Goal: Information Seeking & Learning: Learn about a topic

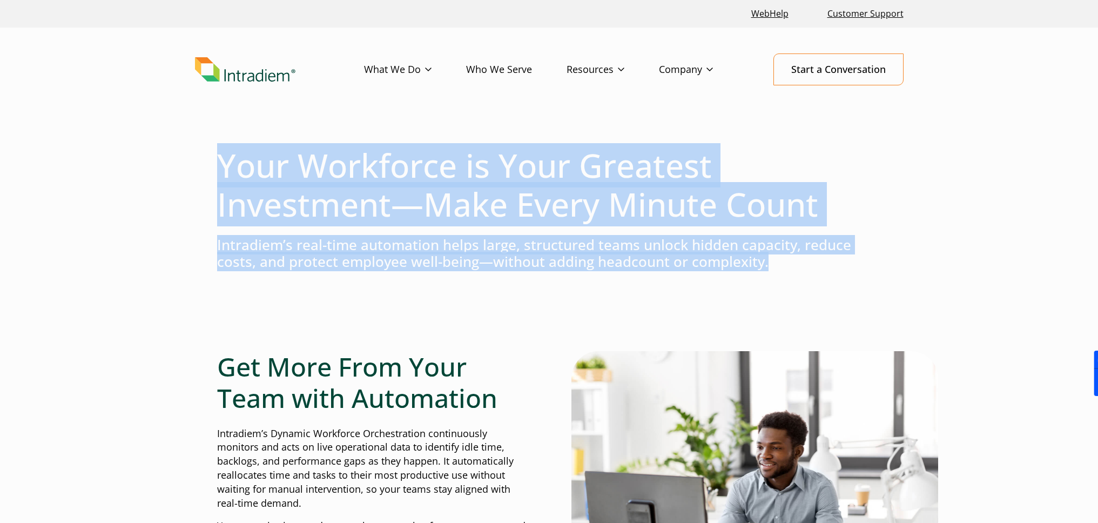
click at [775, 265] on h4 "Intradiem’s real-time automation helps large, structured teams unlock hidden ca…" at bounding box center [549, 253] width 664 height 33
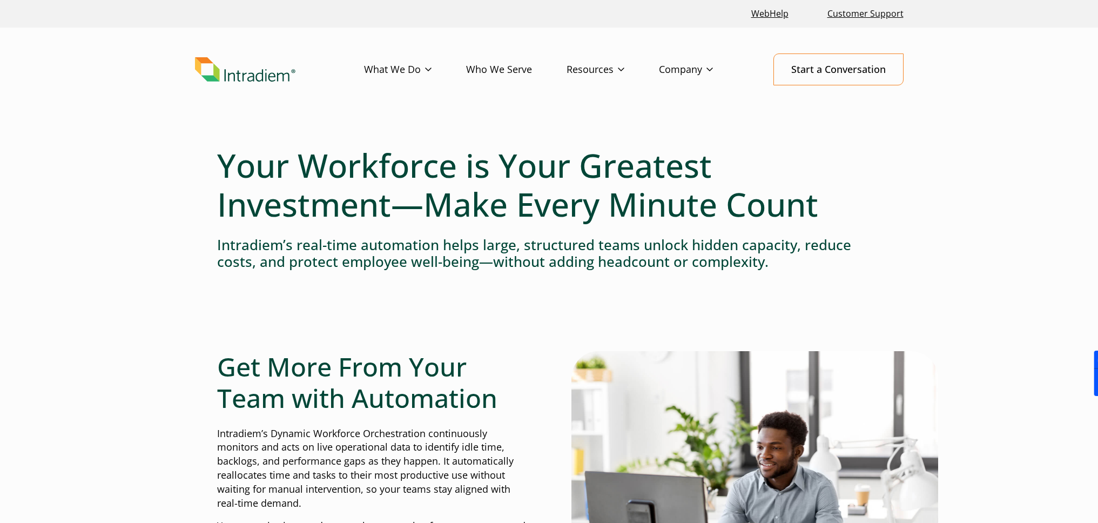
click at [558, 172] on h1 "Your Workforce is Your Greatest Investment—Make Every Minute Count" at bounding box center [549, 185] width 664 height 78
click at [626, 219] on h1 "Your Workforce is Your Greatest Investment—Make Every Minute Count" at bounding box center [549, 185] width 664 height 78
click at [606, 161] on h1 "Your Workforce is Your Greatest Investment—Make Every Minute Count" at bounding box center [549, 185] width 664 height 78
click at [412, 174] on h1 "Your Workforce is Your Greatest Investment—Make Every Minute Count" at bounding box center [549, 185] width 664 height 78
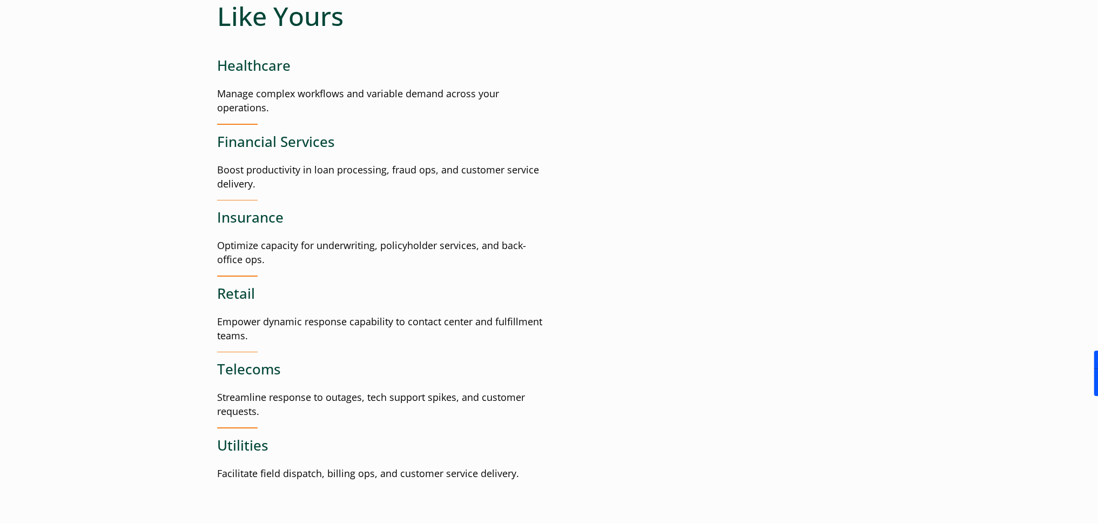
scroll to position [1513, 0]
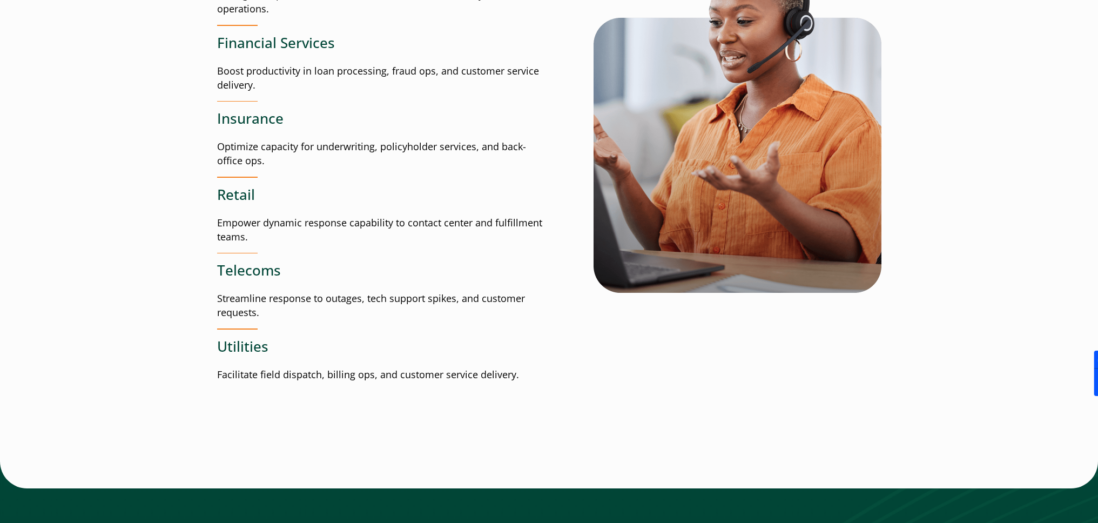
click at [541, 271] on h3 "Telecoms" at bounding box center [383, 270] width 332 height 17
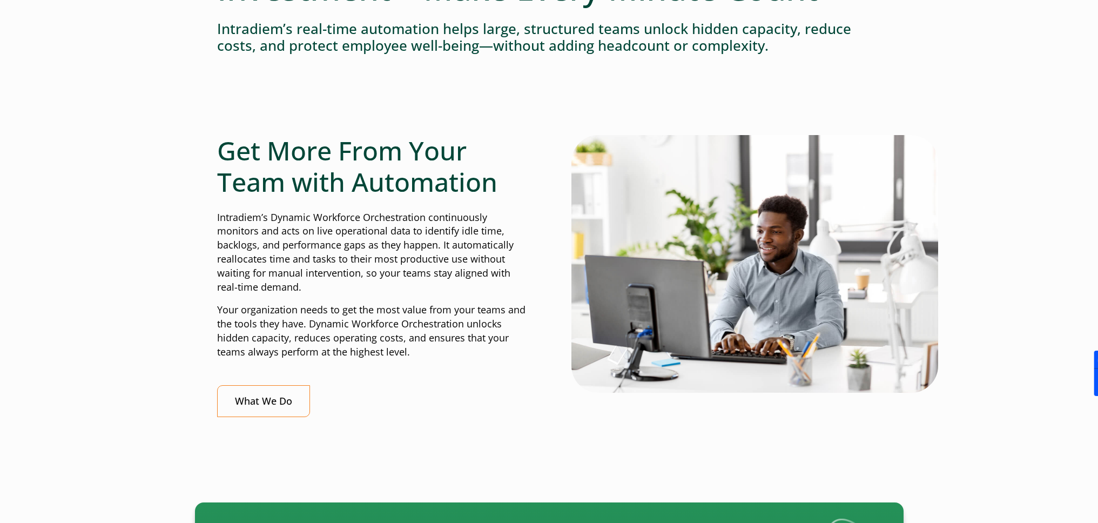
scroll to position [0, 0]
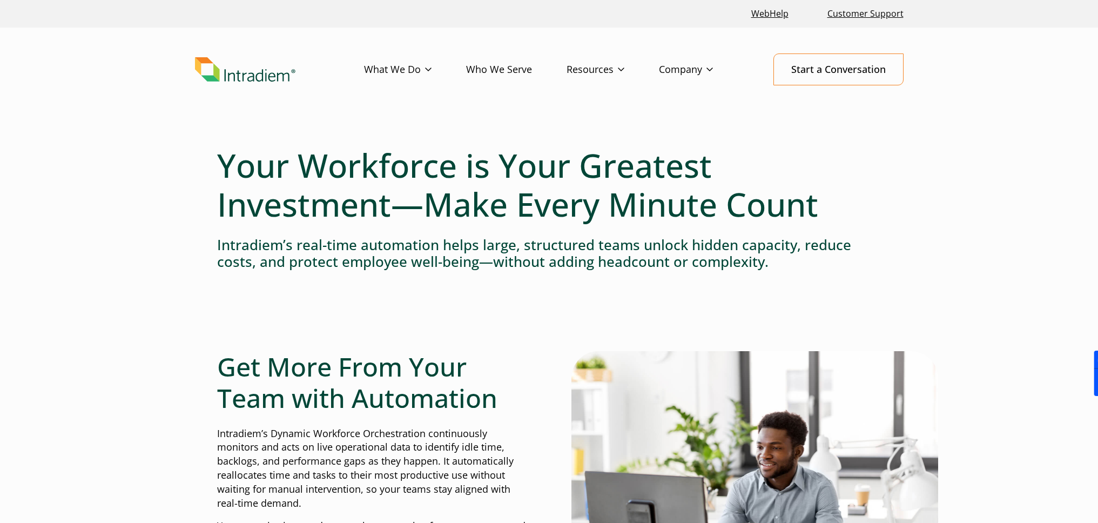
click at [624, 209] on h1 "Your Workforce is Your Greatest Investment—Make Every Minute Count" at bounding box center [549, 185] width 664 height 78
click at [593, 256] on h4 "Intradiem’s real-time automation helps large, structured teams unlock hidden ca…" at bounding box center [549, 253] width 664 height 33
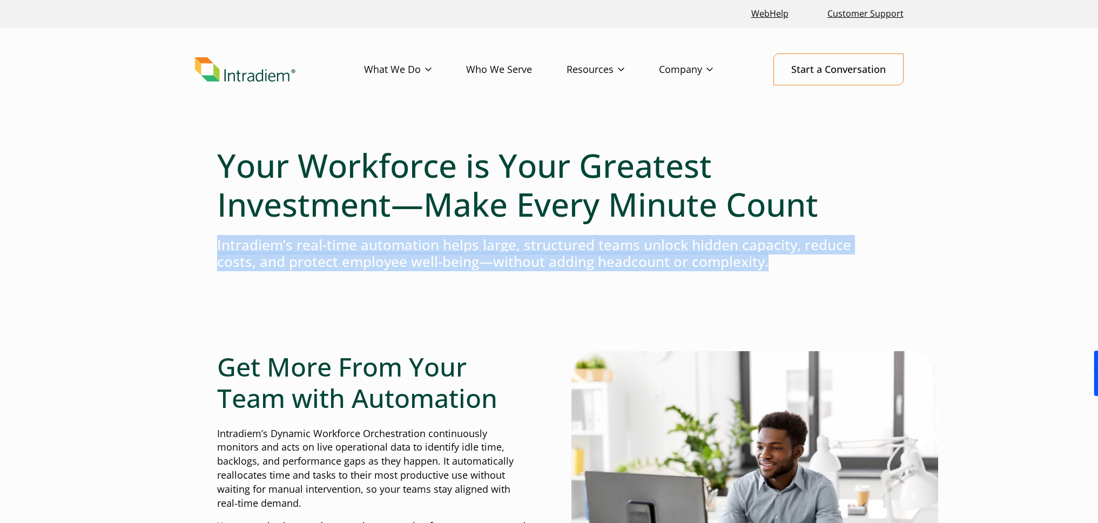
click at [593, 256] on h4 "Intradiem’s real-time automation helps large, structured teams unlock hidden ca…" at bounding box center [549, 253] width 664 height 33
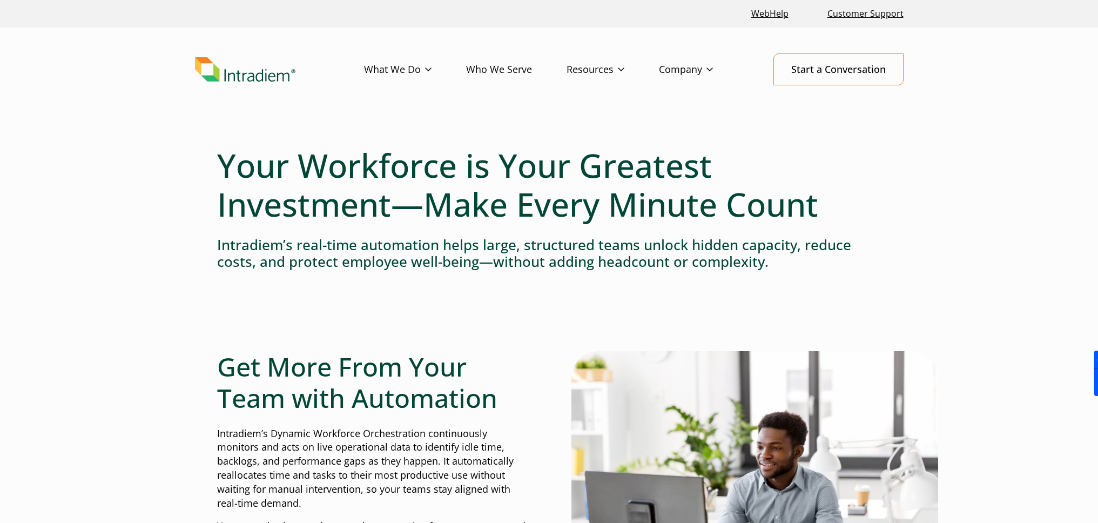
click at [516, 170] on h1 "Your Workforce is Your Greatest Investment—Make Every Minute Count" at bounding box center [549, 185] width 664 height 78
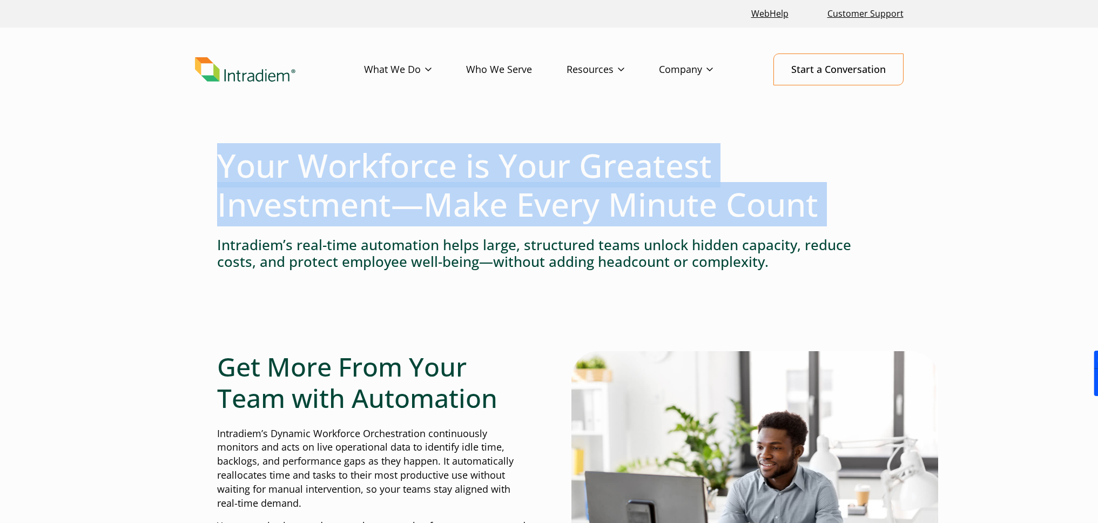
click at [516, 170] on h1 "Your Workforce is Your Greatest Investment—Make Every Minute Count" at bounding box center [549, 185] width 664 height 78
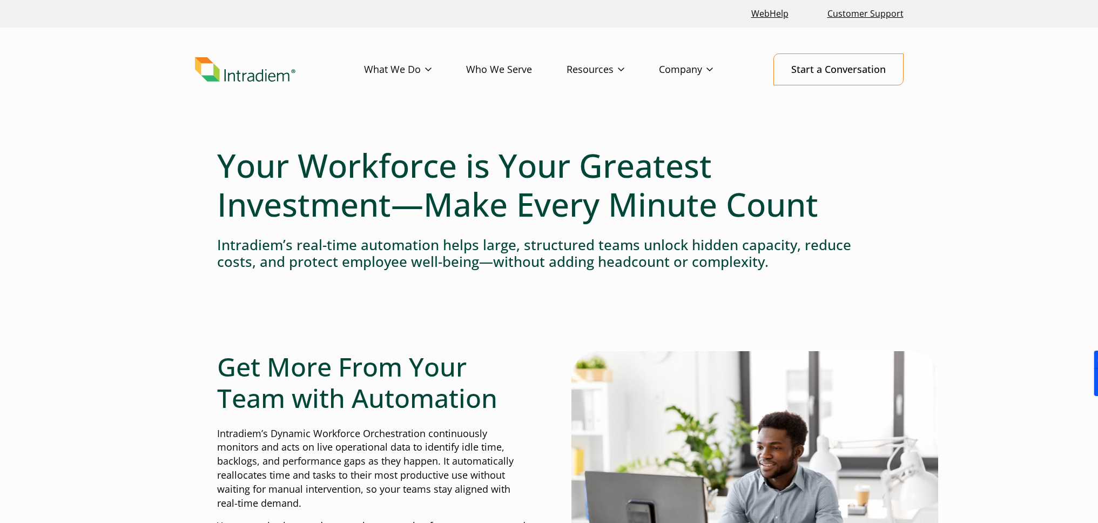
click at [403, 387] on h2 "Get More From Your Team with Automation" at bounding box center [372, 382] width 310 height 62
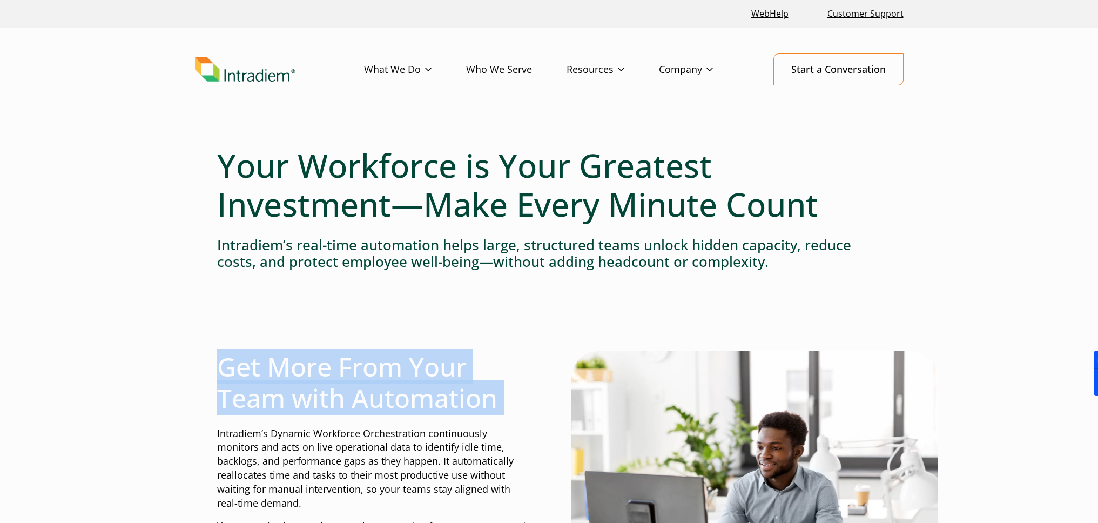
drag, startPoint x: 403, startPoint y: 387, endPoint x: 407, endPoint y: 473, distance: 86.0
click at [403, 406] on h2 "Get More From Your Team with Automation" at bounding box center [372, 382] width 310 height 62
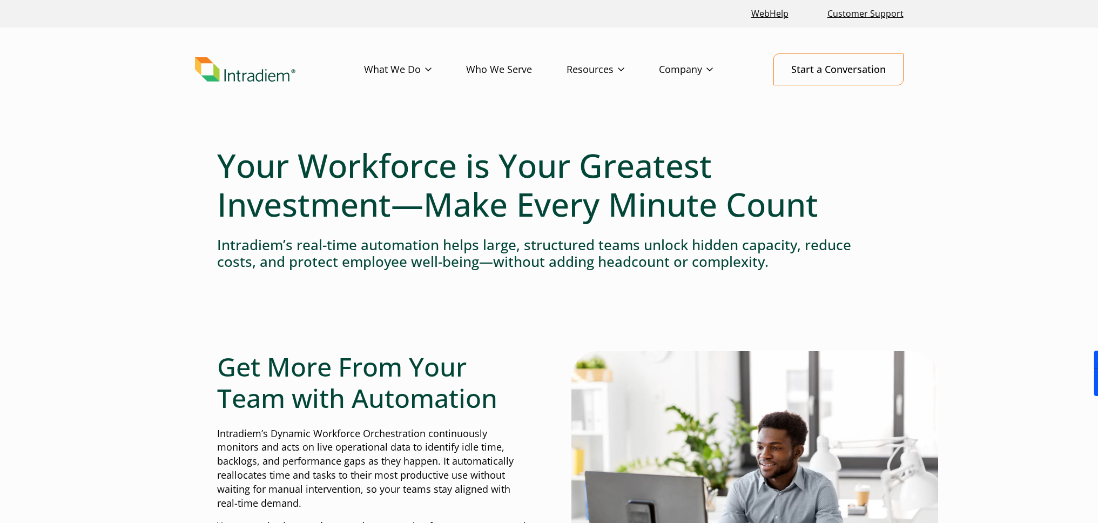
click at [407, 473] on p "Intradiem’s Dynamic Workforce Orchestration continuously monitors and acts on l…" at bounding box center [372, 469] width 310 height 84
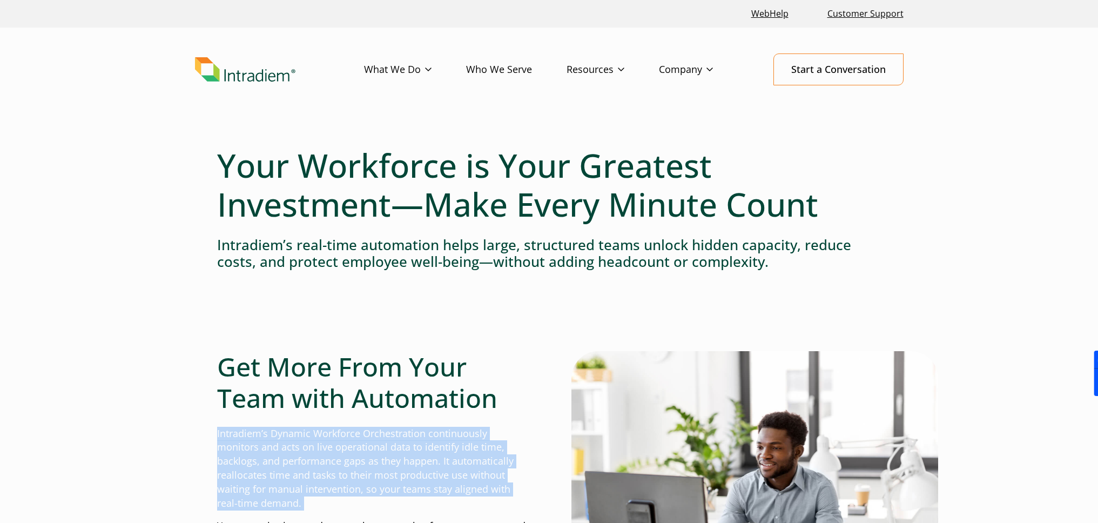
click at [407, 474] on p "Intradiem’s Dynamic Workforce Orchestration continuously monitors and acts on l…" at bounding box center [372, 469] width 310 height 84
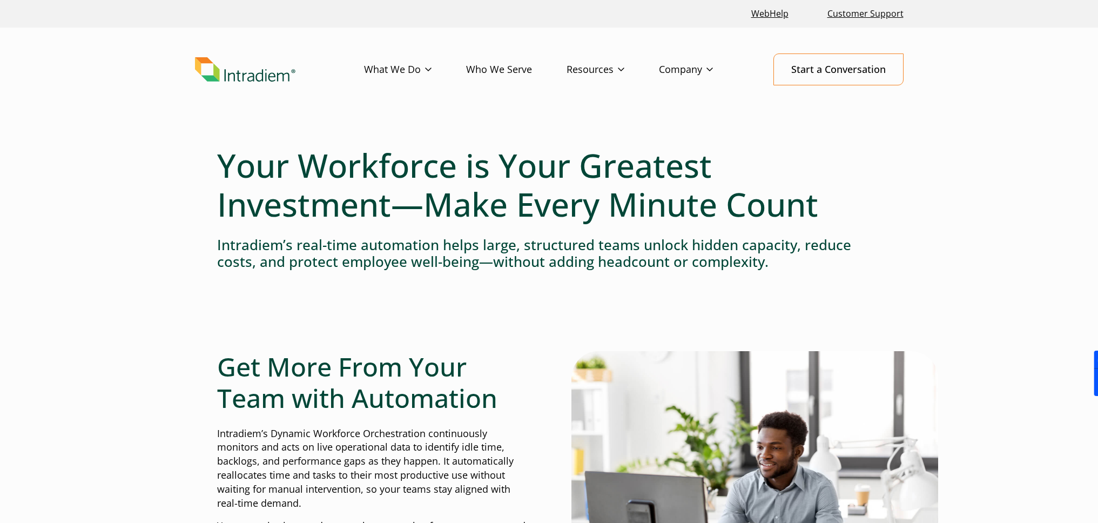
click at [475, 380] on h2 "Get More From Your Team with Automation" at bounding box center [372, 382] width 310 height 62
click at [390, 220] on h1 "Your Workforce is Your Greatest Investment—Make Every Minute Count" at bounding box center [549, 185] width 664 height 78
